Goal: Task Accomplishment & Management: Manage account settings

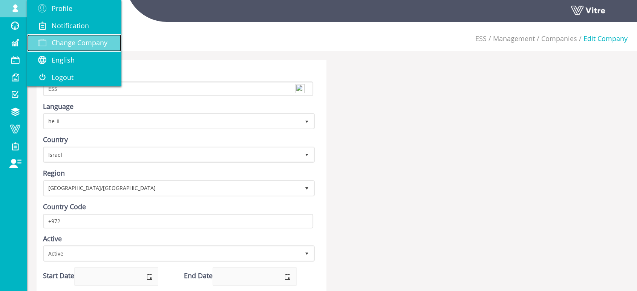
click at [79, 42] on span "Change Company" at bounding box center [80, 42] width 56 height 9
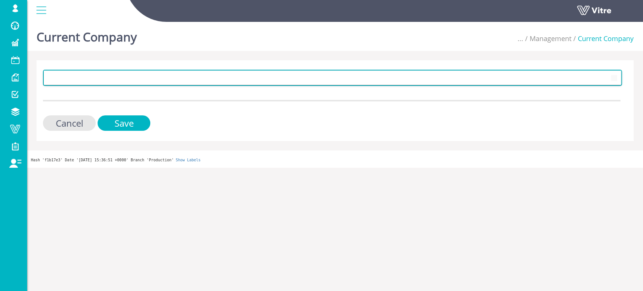
click at [140, 79] on span at bounding box center [325, 78] width 563 height 14
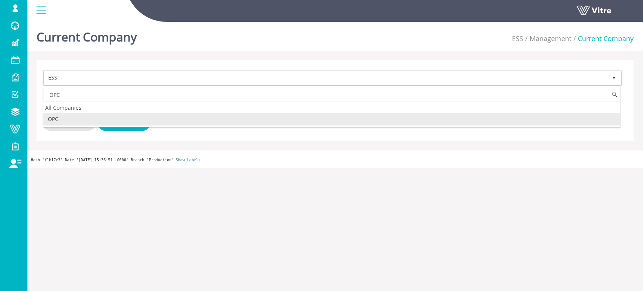
click at [92, 121] on li "OPC" at bounding box center [331, 119] width 577 height 13
type input "OPC"
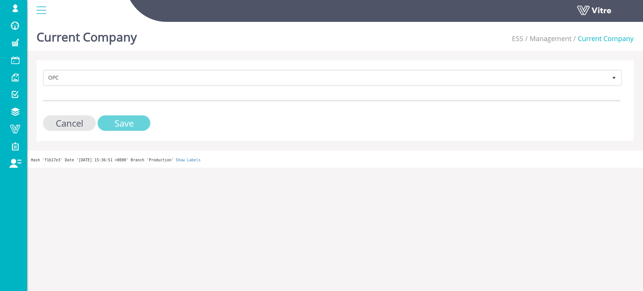
click at [113, 124] on input "Save" at bounding box center [124, 122] width 53 height 15
